Goal: Task Accomplishment & Management: Manage account settings

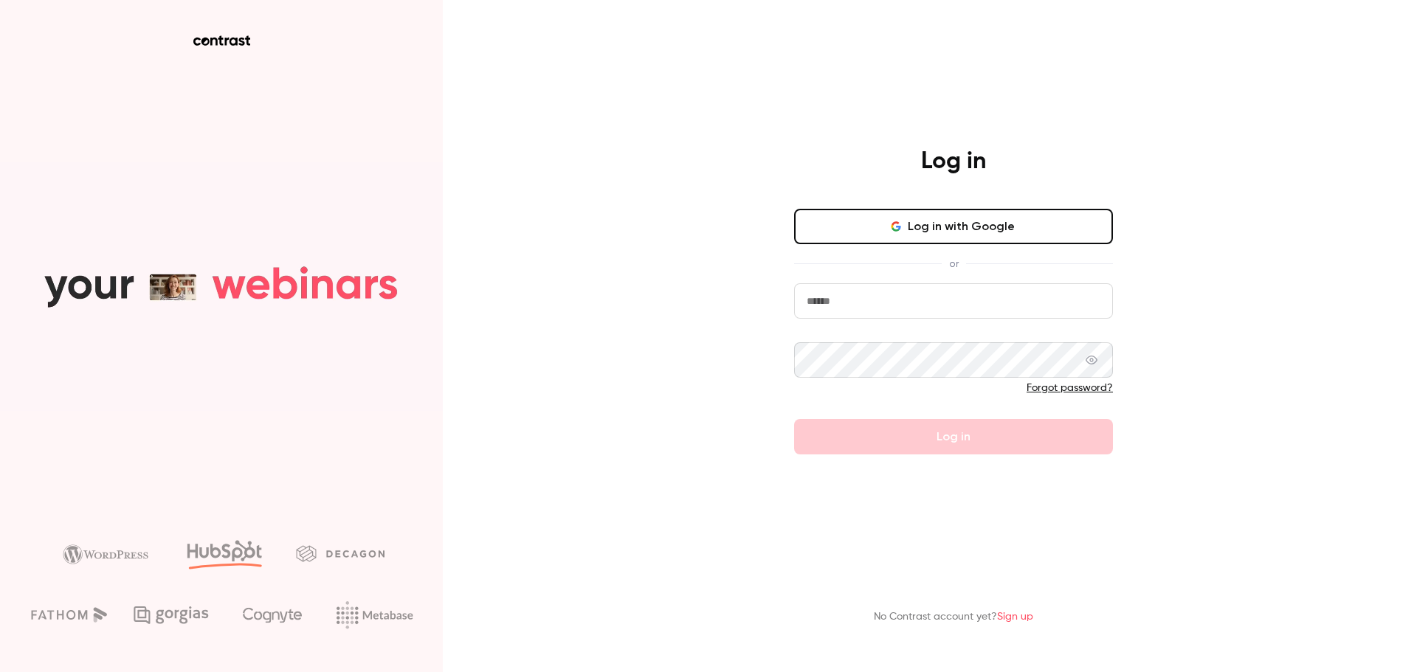
type input "*****"
click at [880, 241] on button "Log in with Google" at bounding box center [953, 226] width 319 height 35
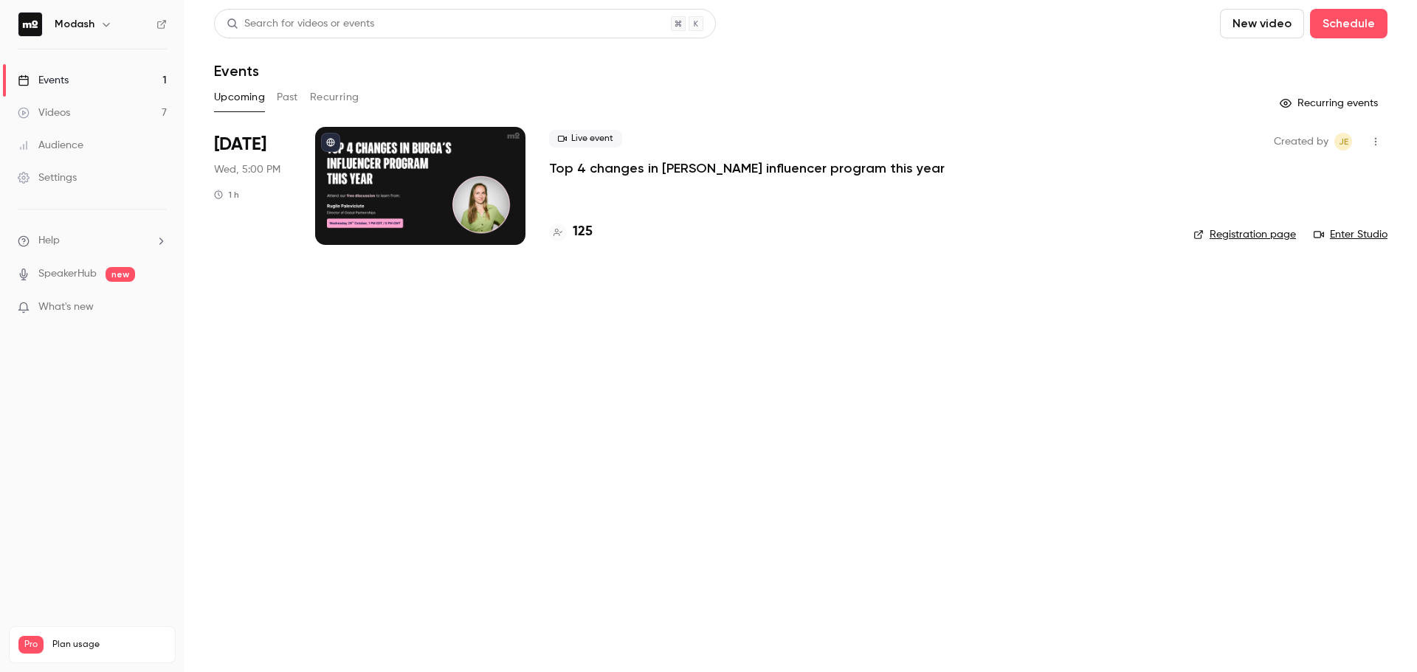
click at [597, 175] on p "Top 4 changes in [PERSON_NAME] influencer program this year" at bounding box center [747, 168] width 396 height 18
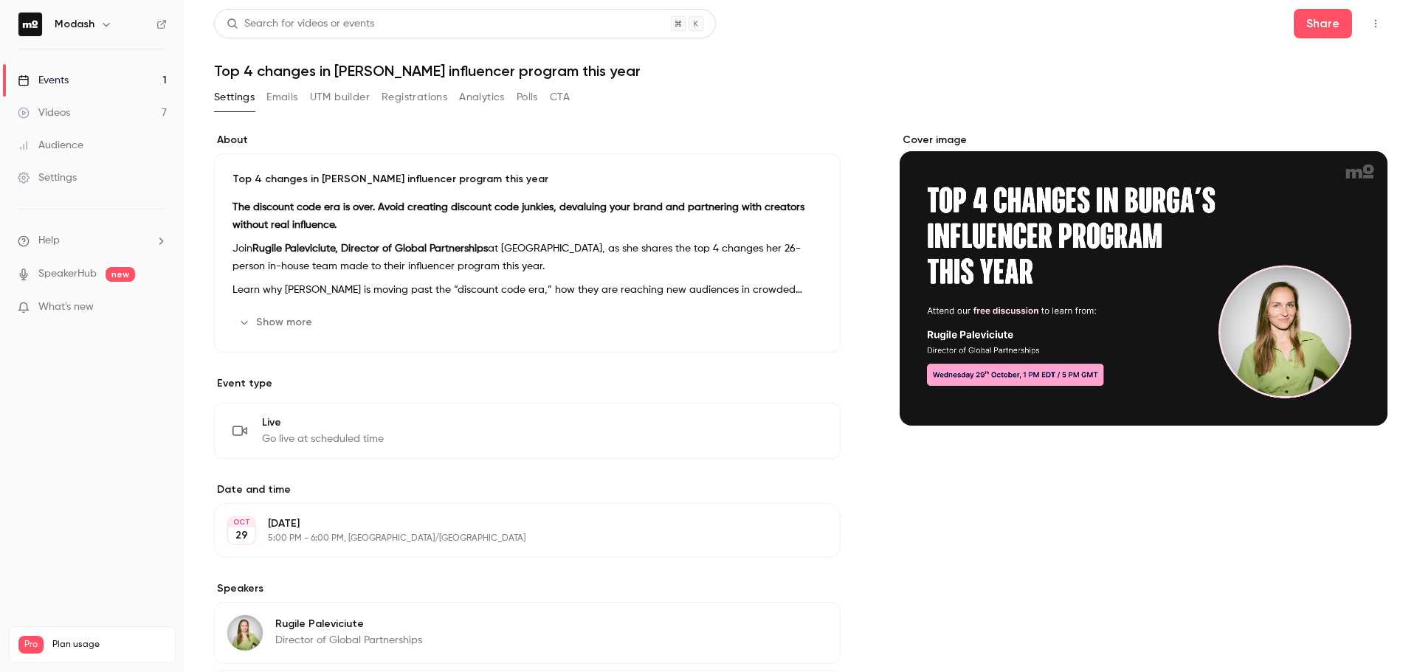
click at [416, 99] on button "Registrations" at bounding box center [415, 98] width 66 height 24
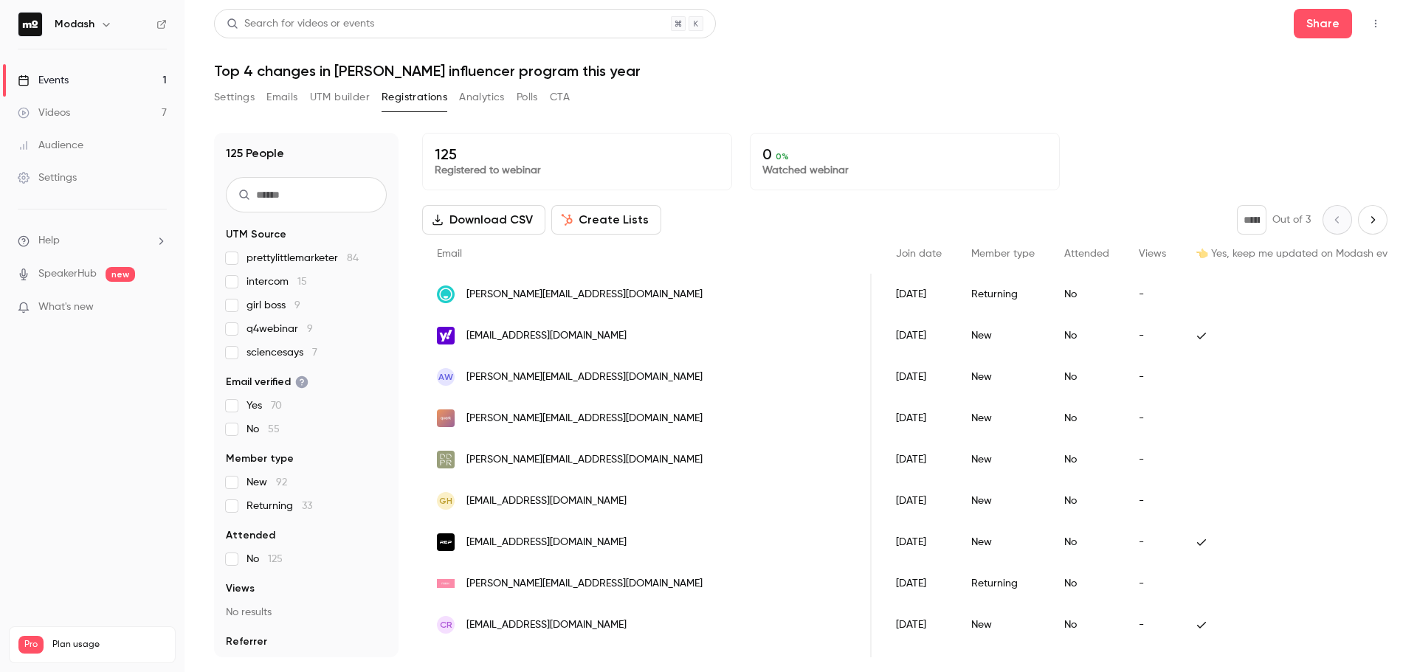
drag, startPoint x: 706, startPoint y: 312, endPoint x: 761, endPoint y: 320, distance: 55.2
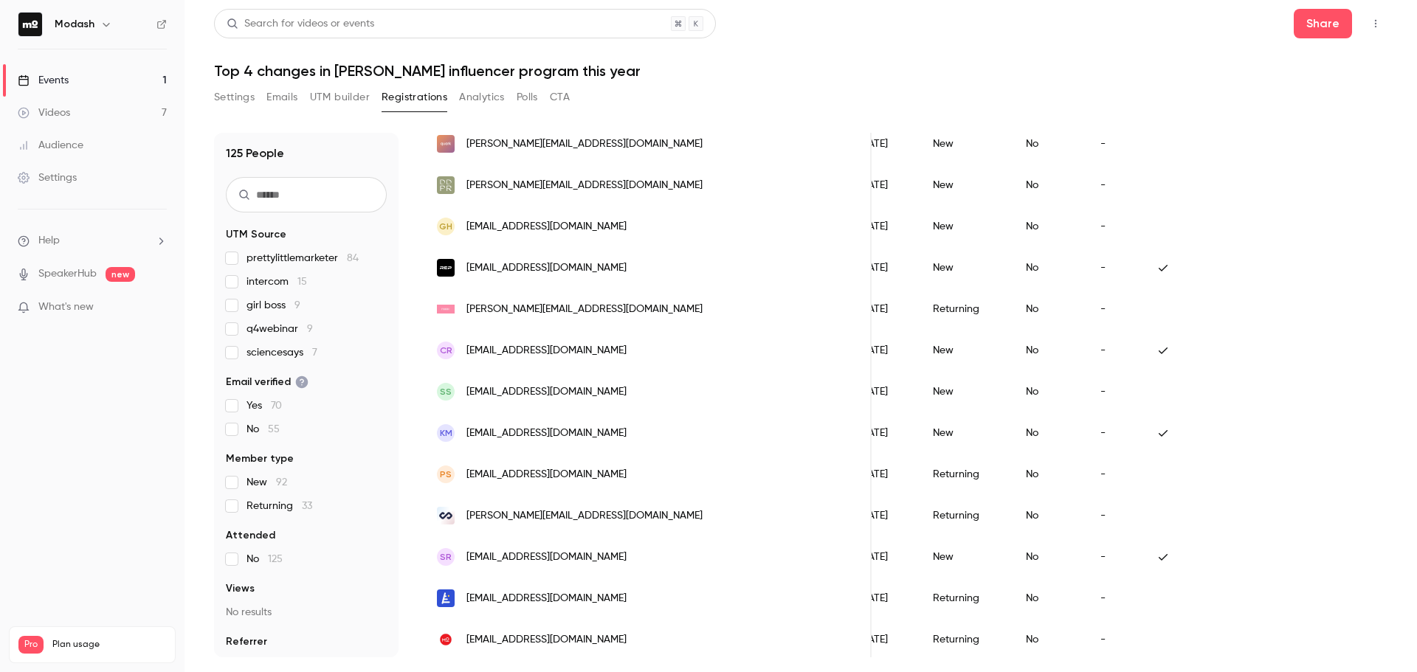
scroll to position [295, 0]
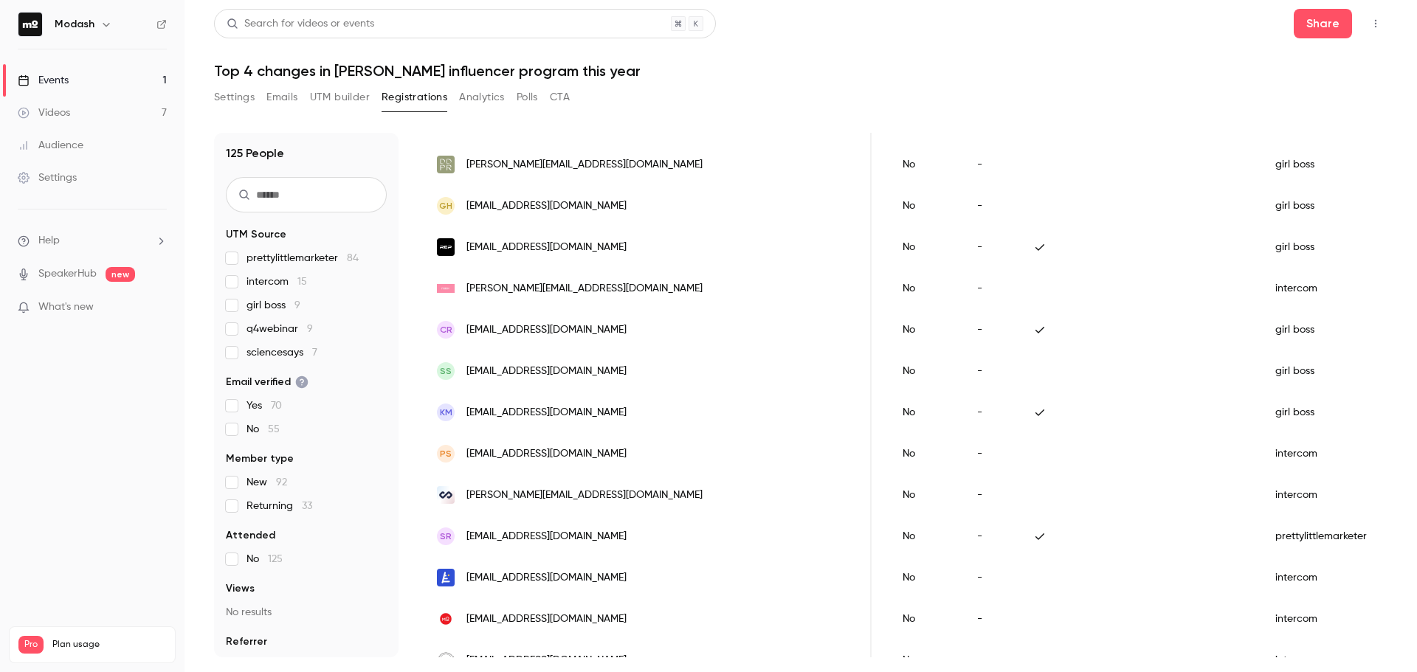
drag, startPoint x: 778, startPoint y: 305, endPoint x: 818, endPoint y: 305, distance: 39.9
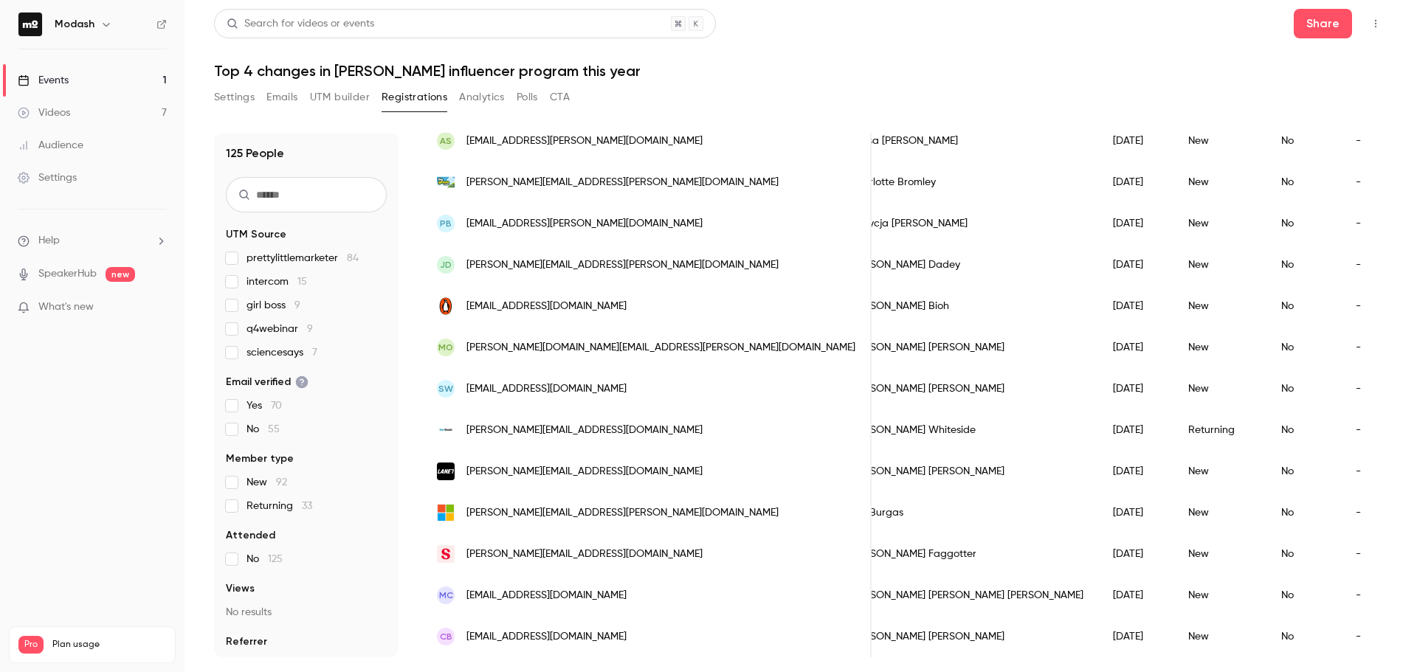
scroll to position [0, 0]
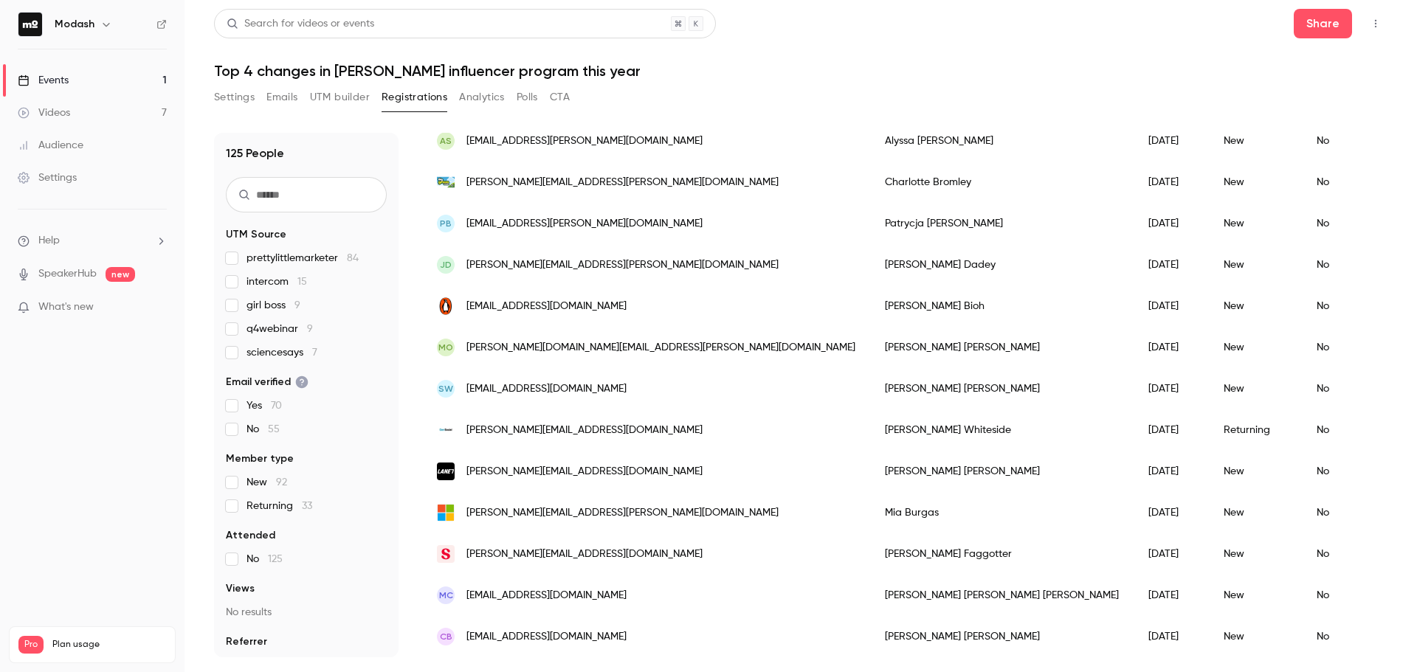
drag, startPoint x: 835, startPoint y: 315, endPoint x: 780, endPoint y: 326, distance: 55.6
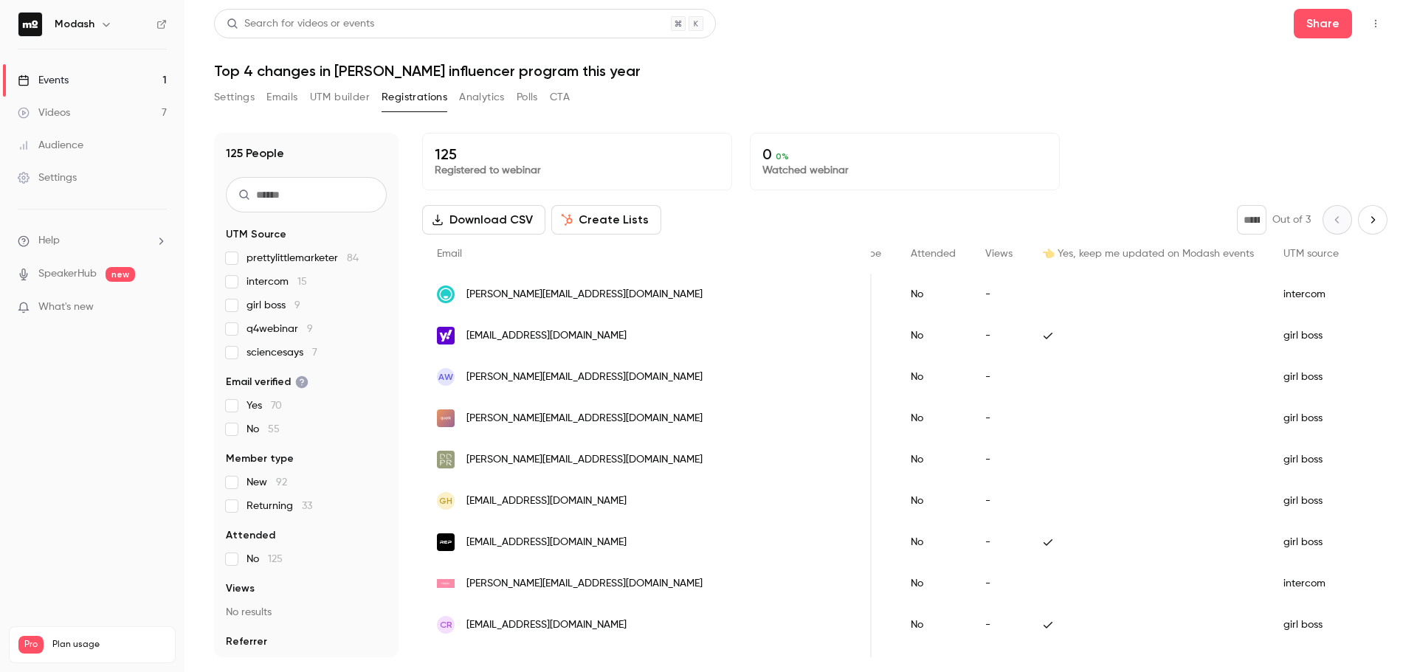
drag, startPoint x: 904, startPoint y: 399, endPoint x: 987, endPoint y: 407, distance: 83.0
